Goal: Information Seeking & Learning: Understand process/instructions

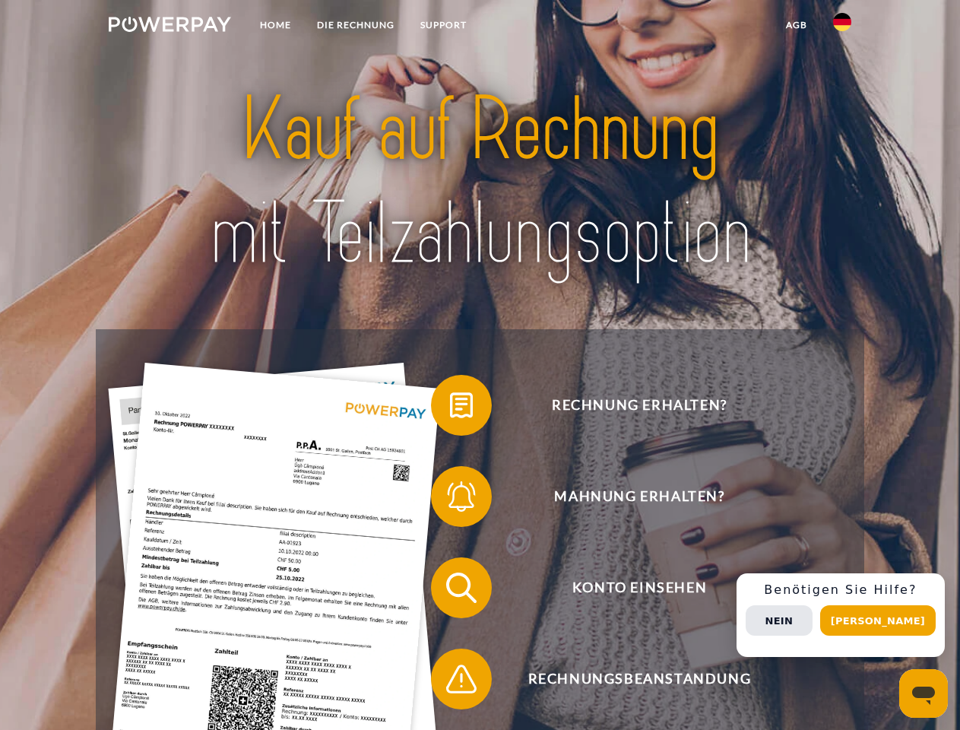
click at [169, 27] on img at bounding box center [170, 24] width 122 height 15
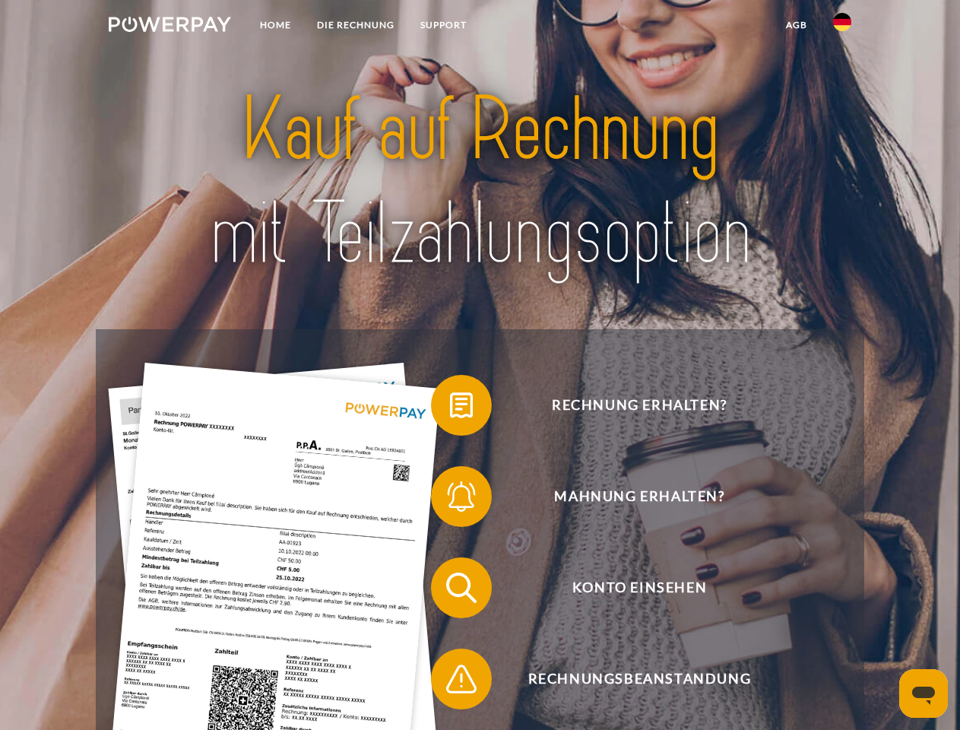
click at [842, 27] on img at bounding box center [842, 22] width 18 height 18
click at [796, 25] on link "agb" at bounding box center [796, 24] width 47 height 27
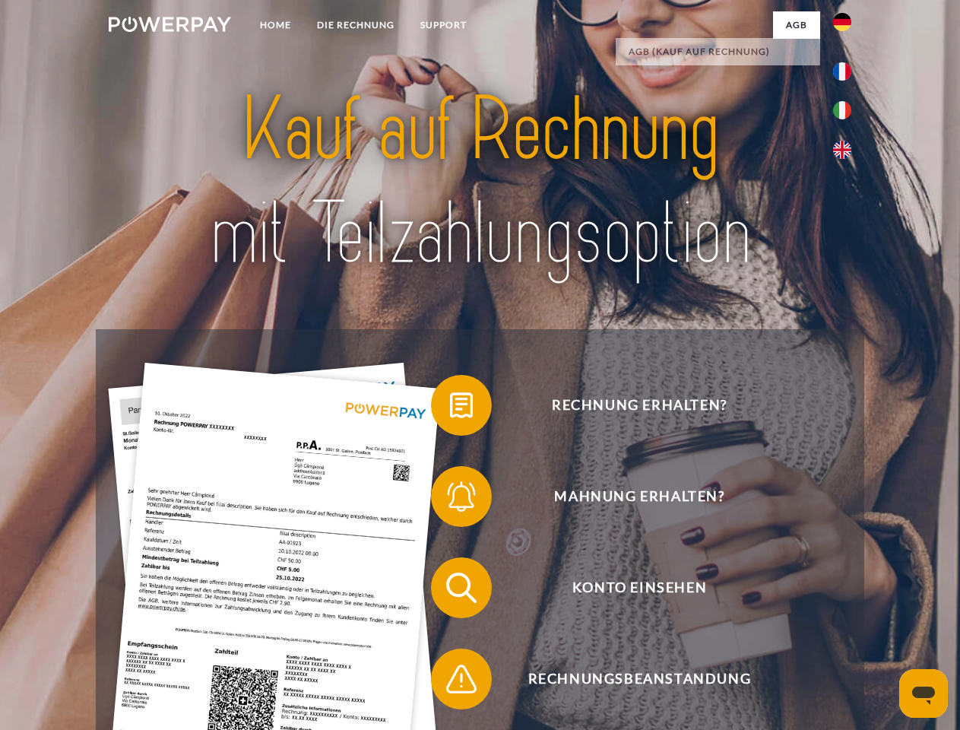
click at [450, 408] on span at bounding box center [439, 405] width 76 height 76
click at [450, 499] on span at bounding box center [439, 496] width 76 height 76
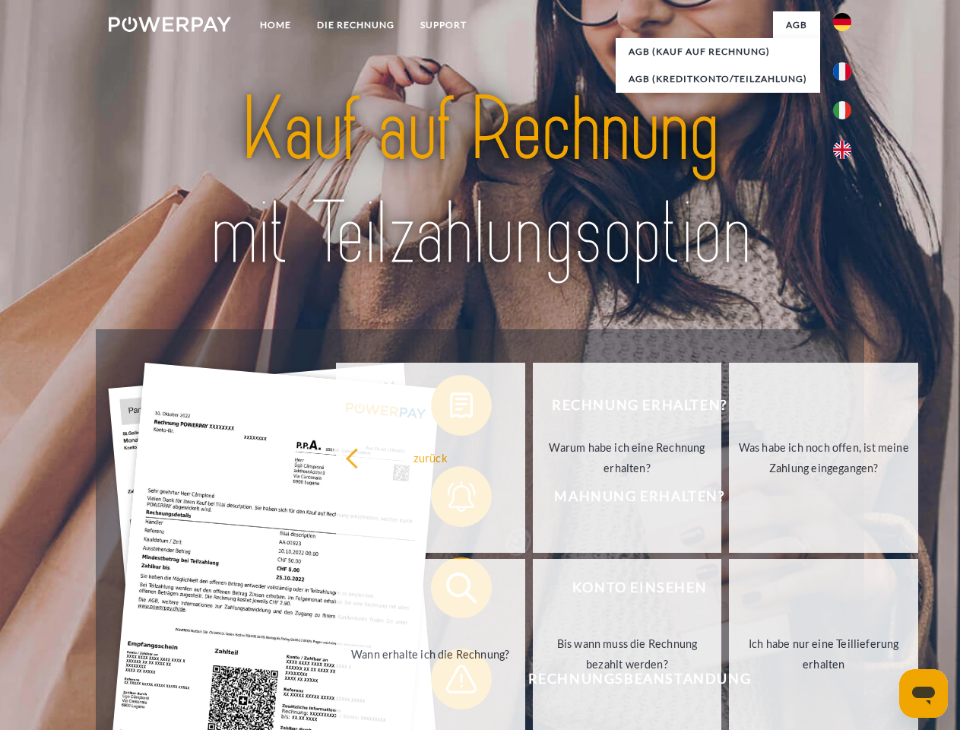
click at [533, 591] on link "Bis wann muss die Rechnung bezahlt werden?" at bounding box center [627, 654] width 189 height 190
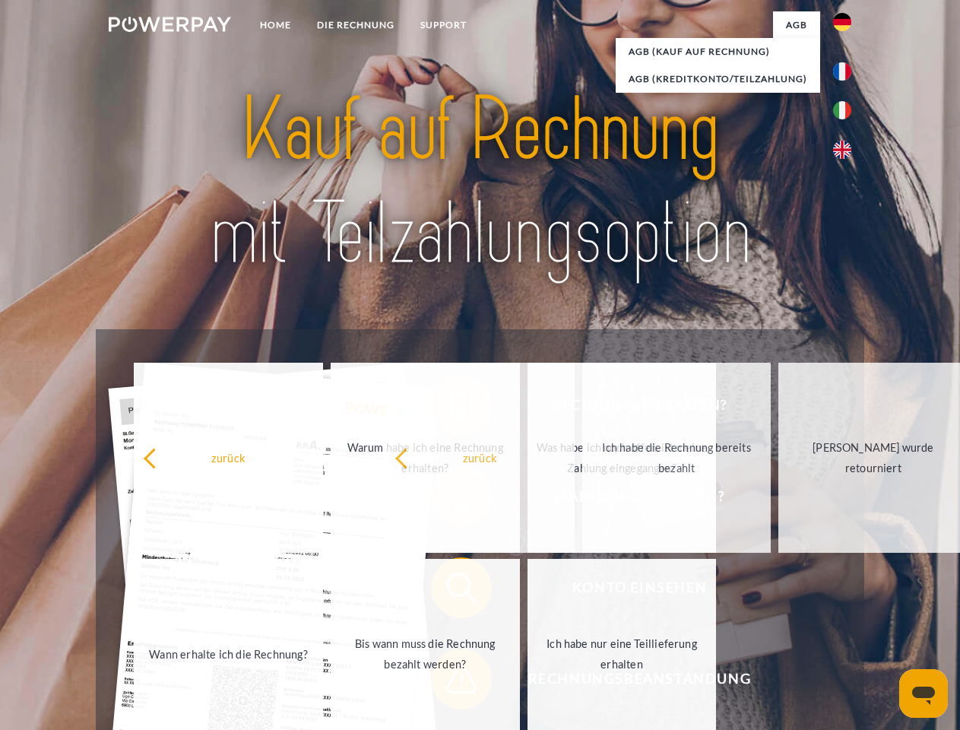
click at [450, 682] on span at bounding box center [439, 679] width 76 height 76
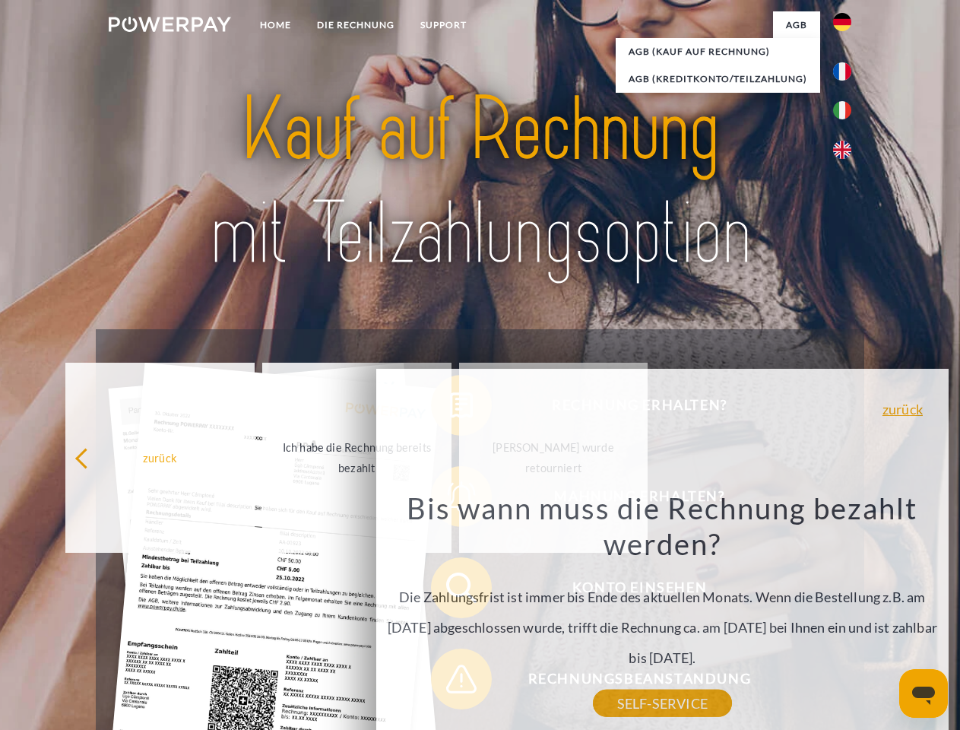
click at [846, 615] on div "Rechnung erhalten? Mahnung erhalten? Konto einsehen" at bounding box center [480, 633] width 768 height 608
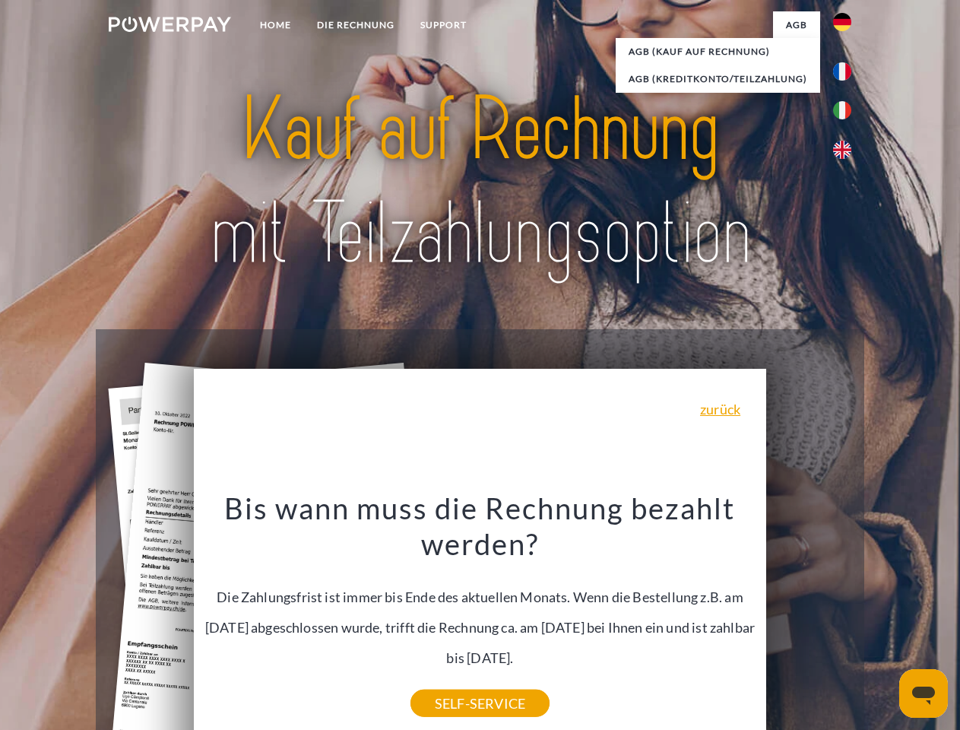
click at [809, 618] on span "Konto einsehen" at bounding box center [639, 587] width 372 height 61
click at [883, 620] on header "Home DIE RECHNUNG SUPPORT" at bounding box center [480, 525] width 960 height 1050
